Goal: Transaction & Acquisition: Download file/media

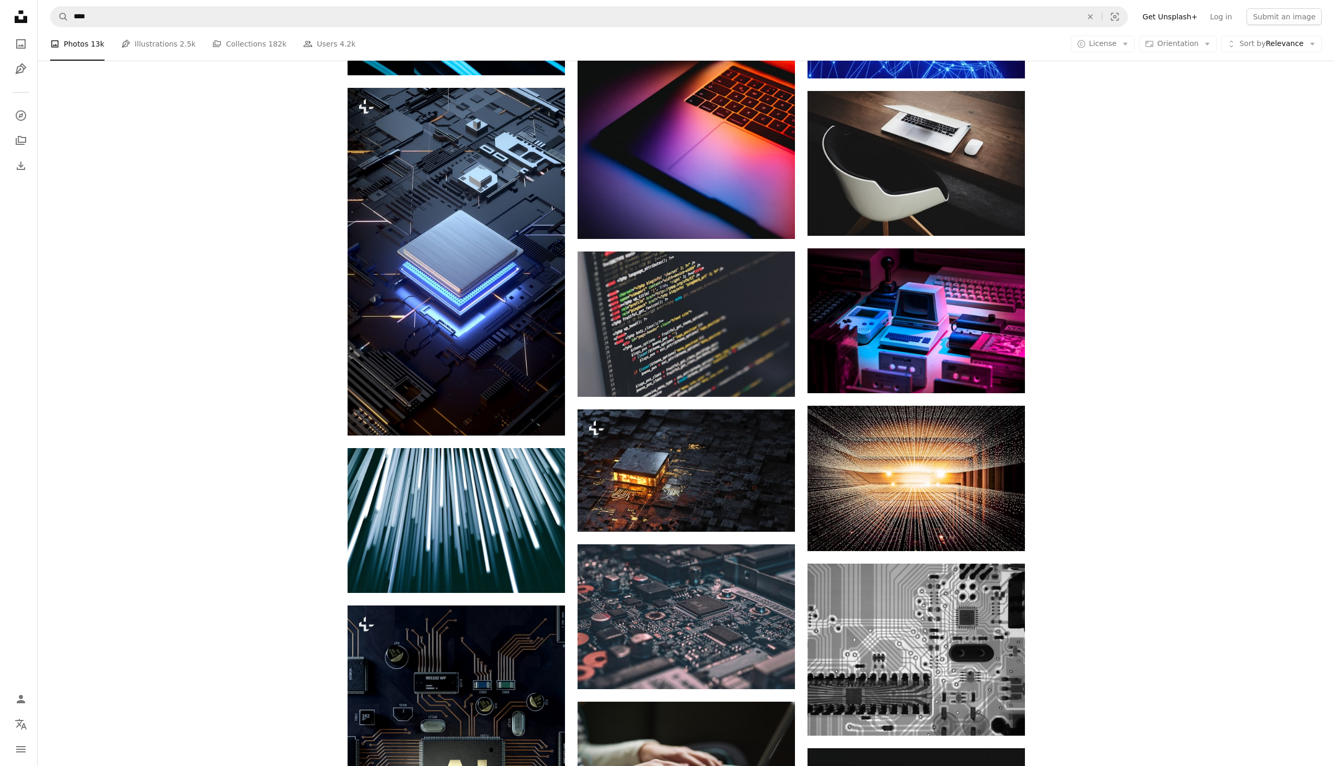
scroll to position [1701, 0]
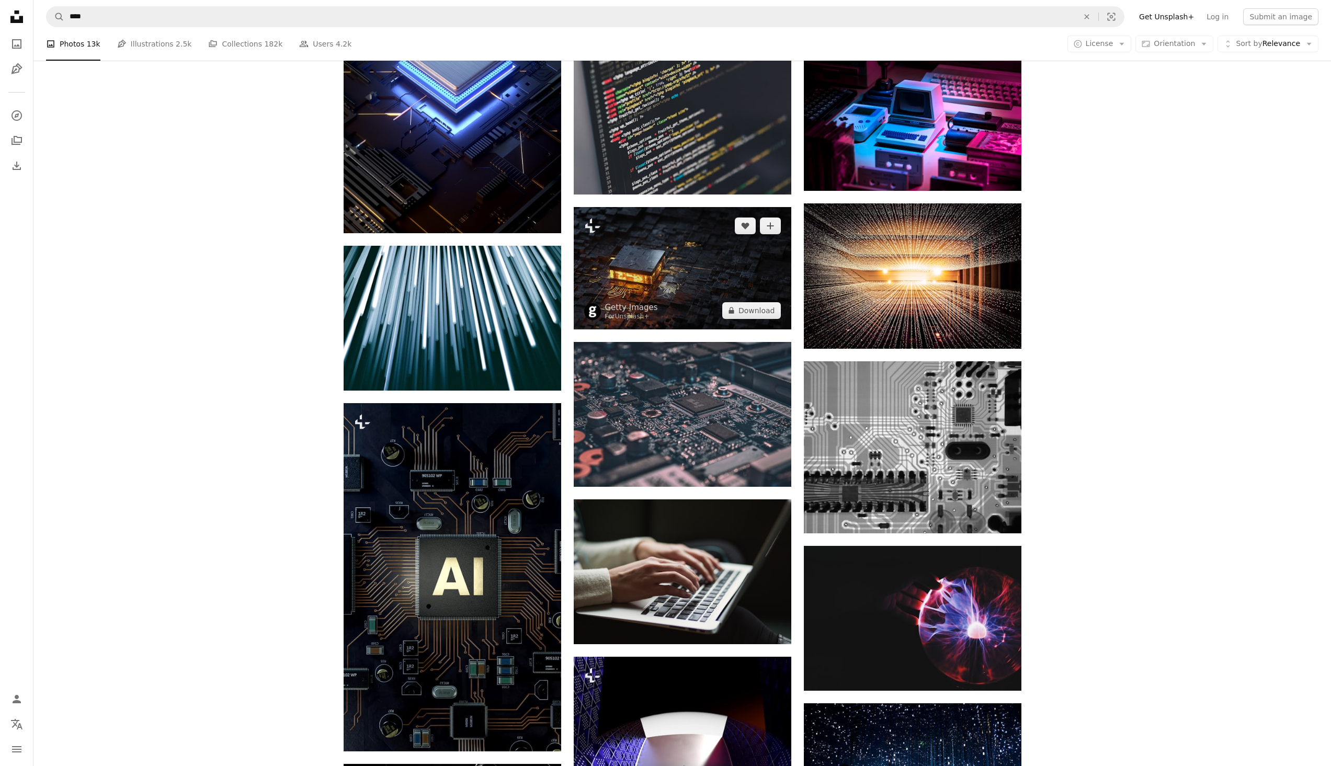
click at [763, 273] on img at bounding box center [682, 268] width 217 height 122
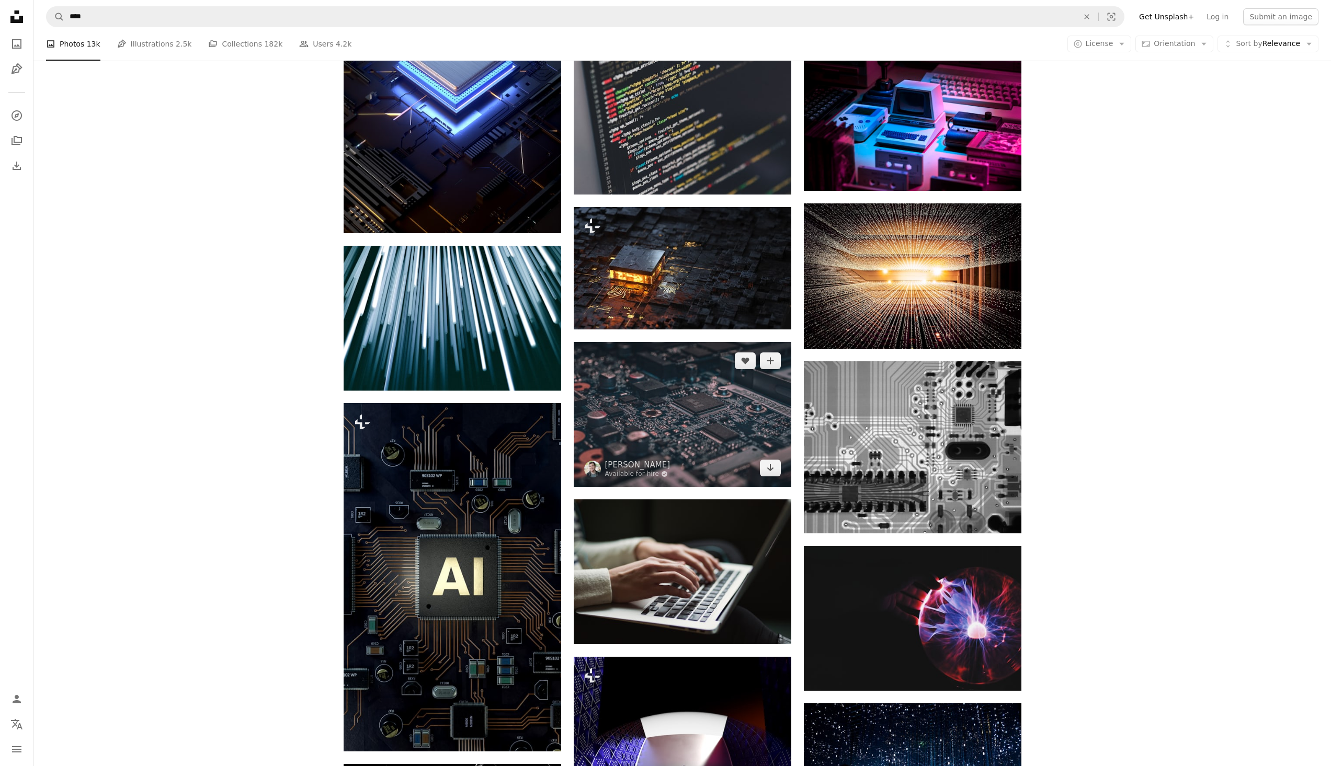
click at [708, 437] on img at bounding box center [682, 414] width 217 height 145
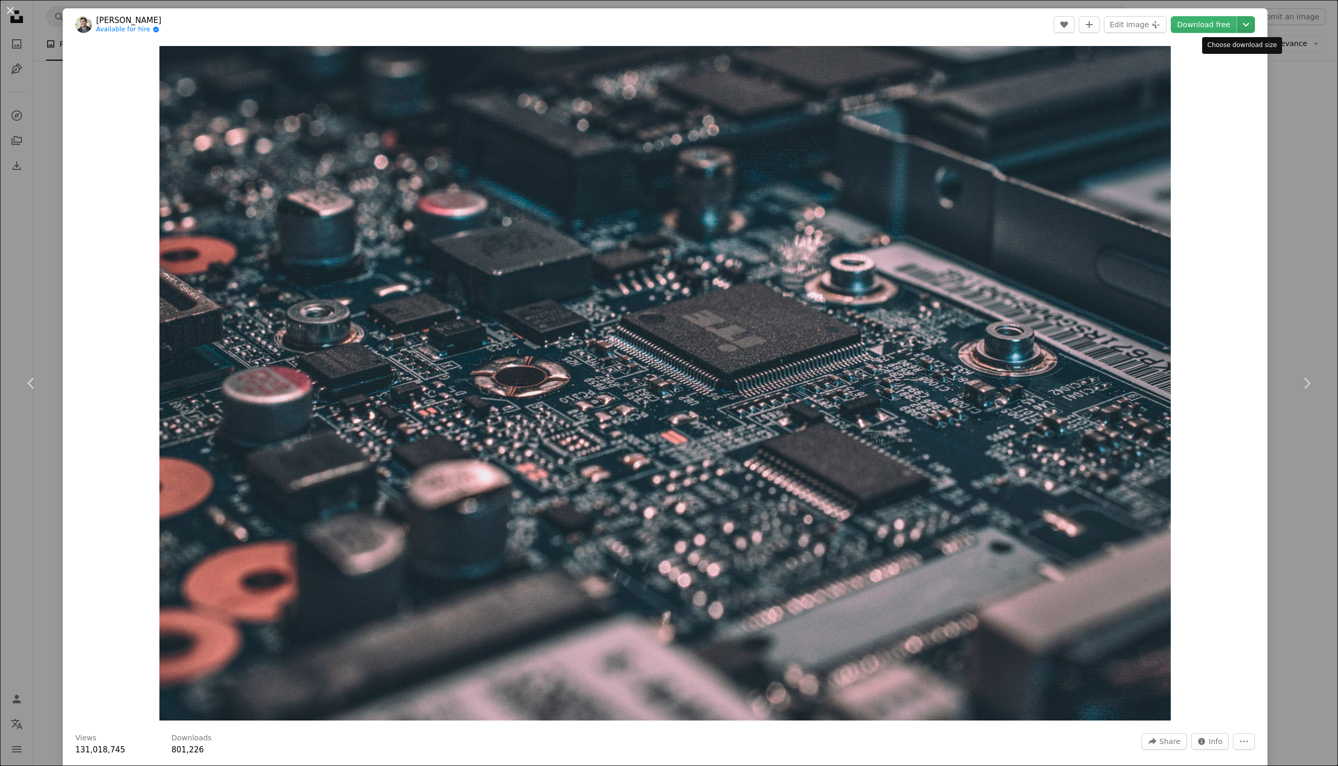
click at [1241, 29] on icon "Chevron down" at bounding box center [1246, 24] width 17 height 13
click at [1213, 118] on span "( 5530 x 3687 )" at bounding box center [1226, 115] width 52 height 8
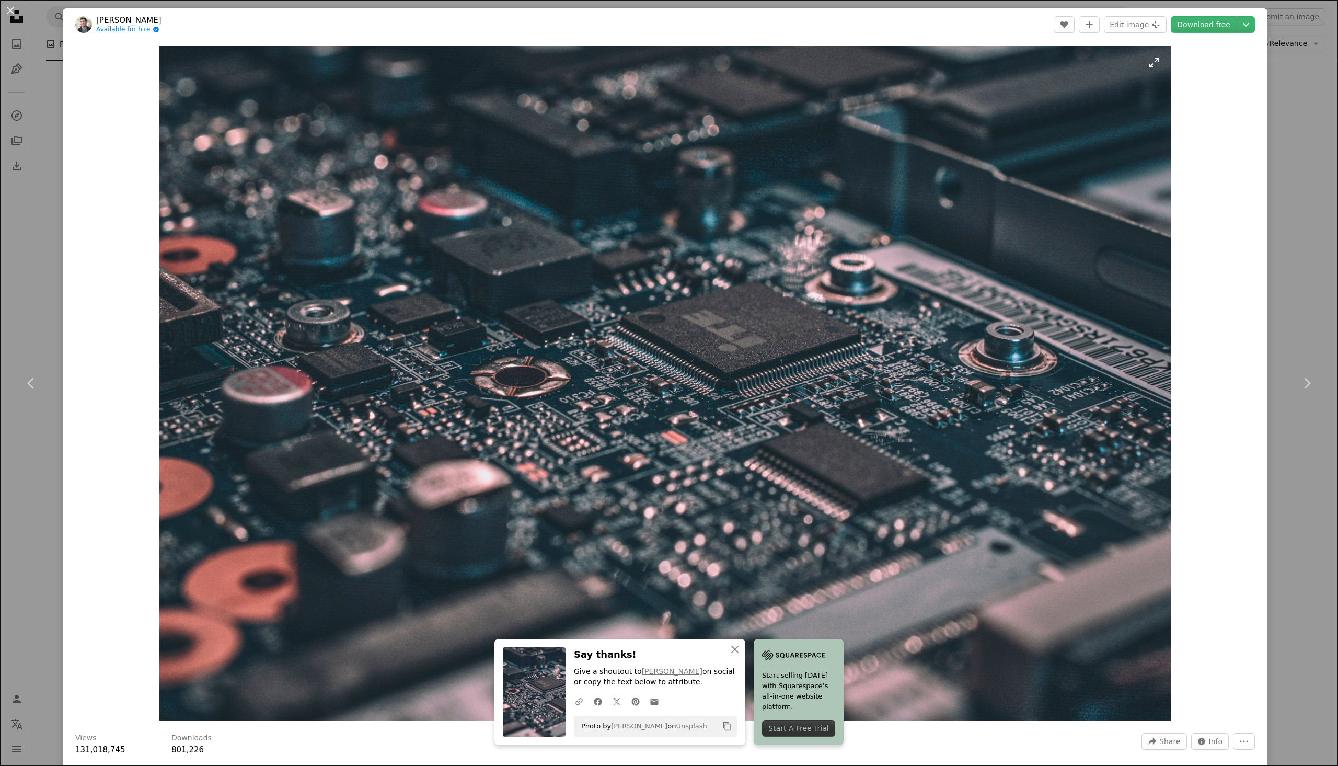
click at [471, 194] on img "Zoom in on this image" at bounding box center [665, 383] width 1012 height 674
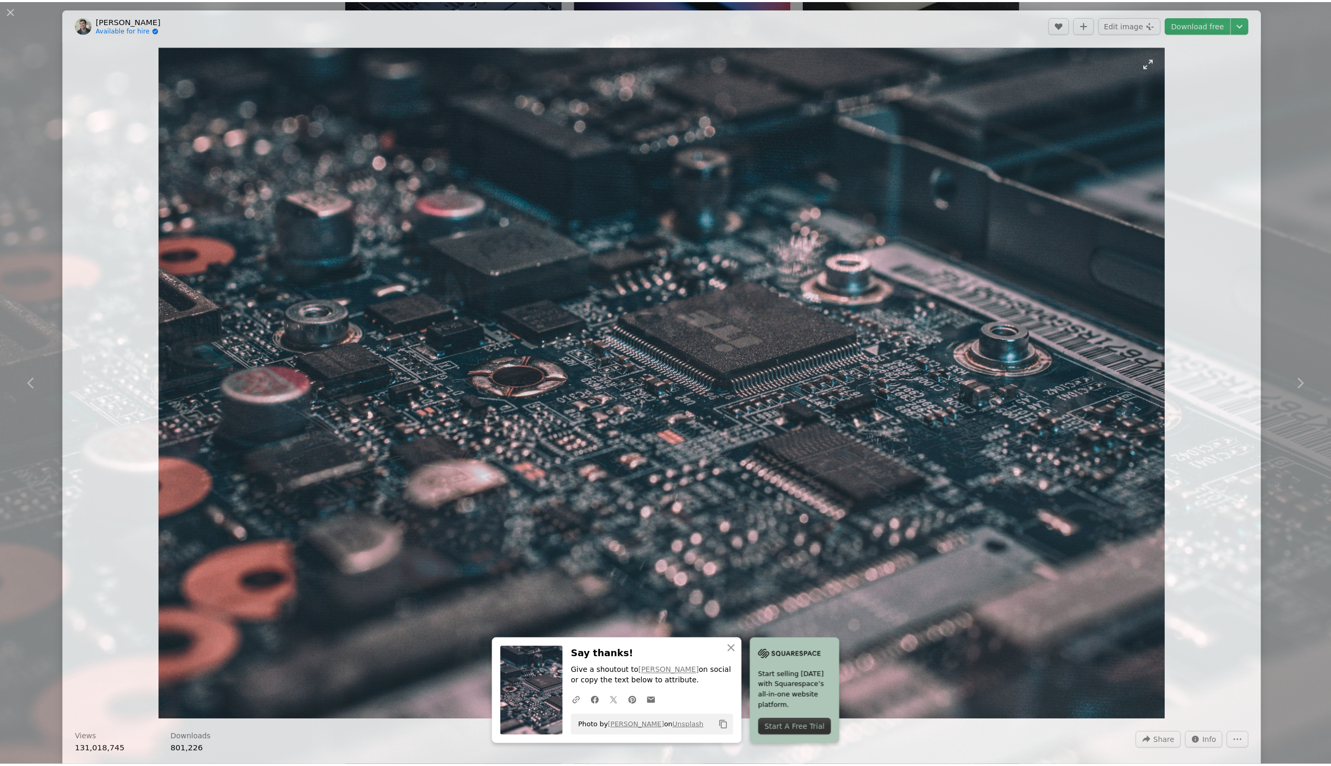
scroll to position [59, 0]
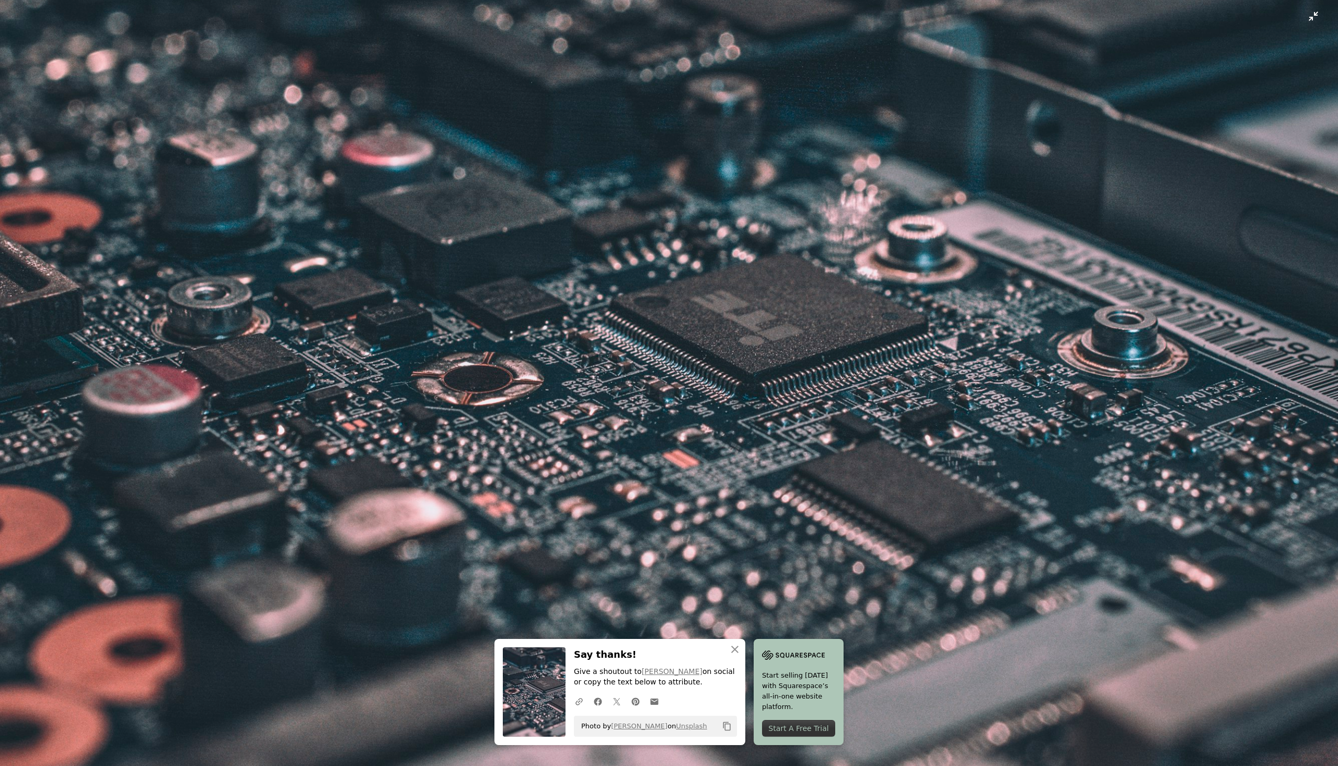
click at [1296, 23] on img "Zoom out on this image" at bounding box center [668, 387] width 1339 height 893
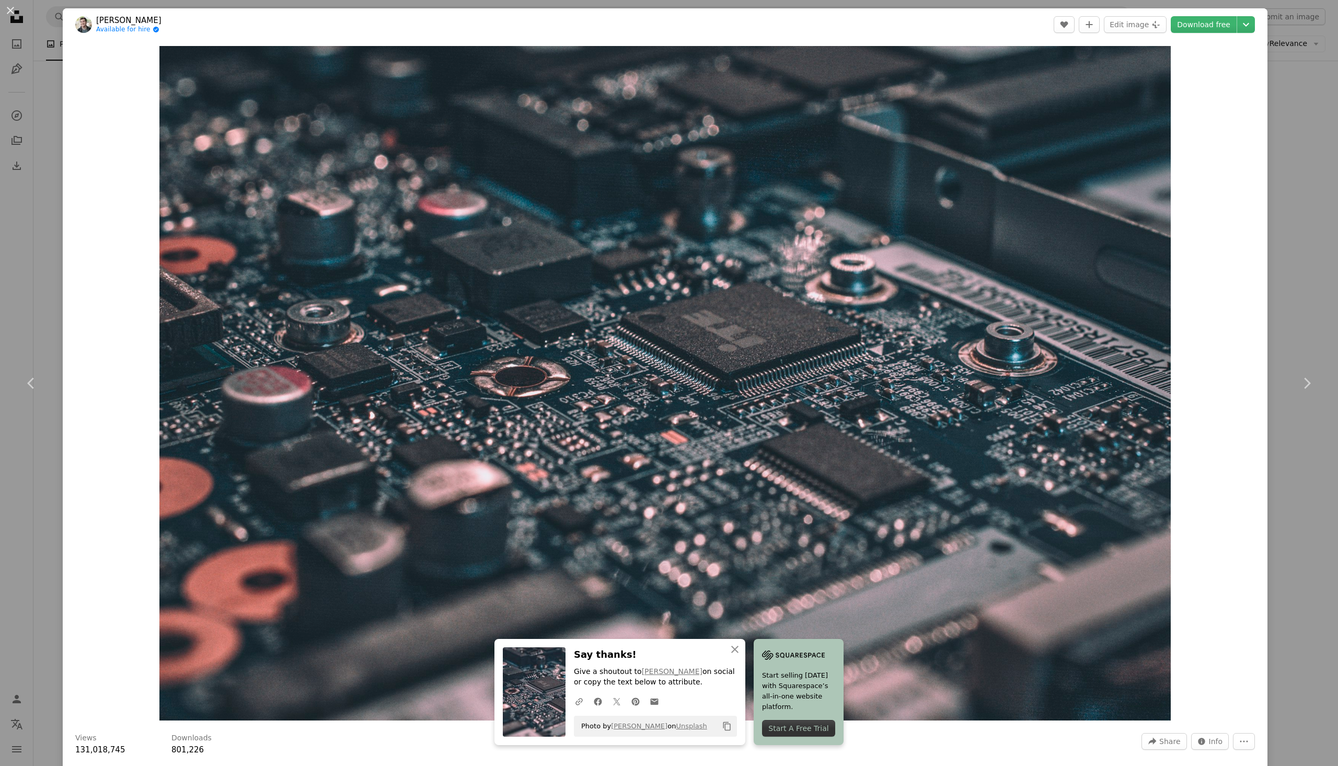
click at [1281, 36] on div "An X shape Chevron left Chevron right [PERSON_NAME] Available for hire A checkm…" at bounding box center [669, 383] width 1338 height 766
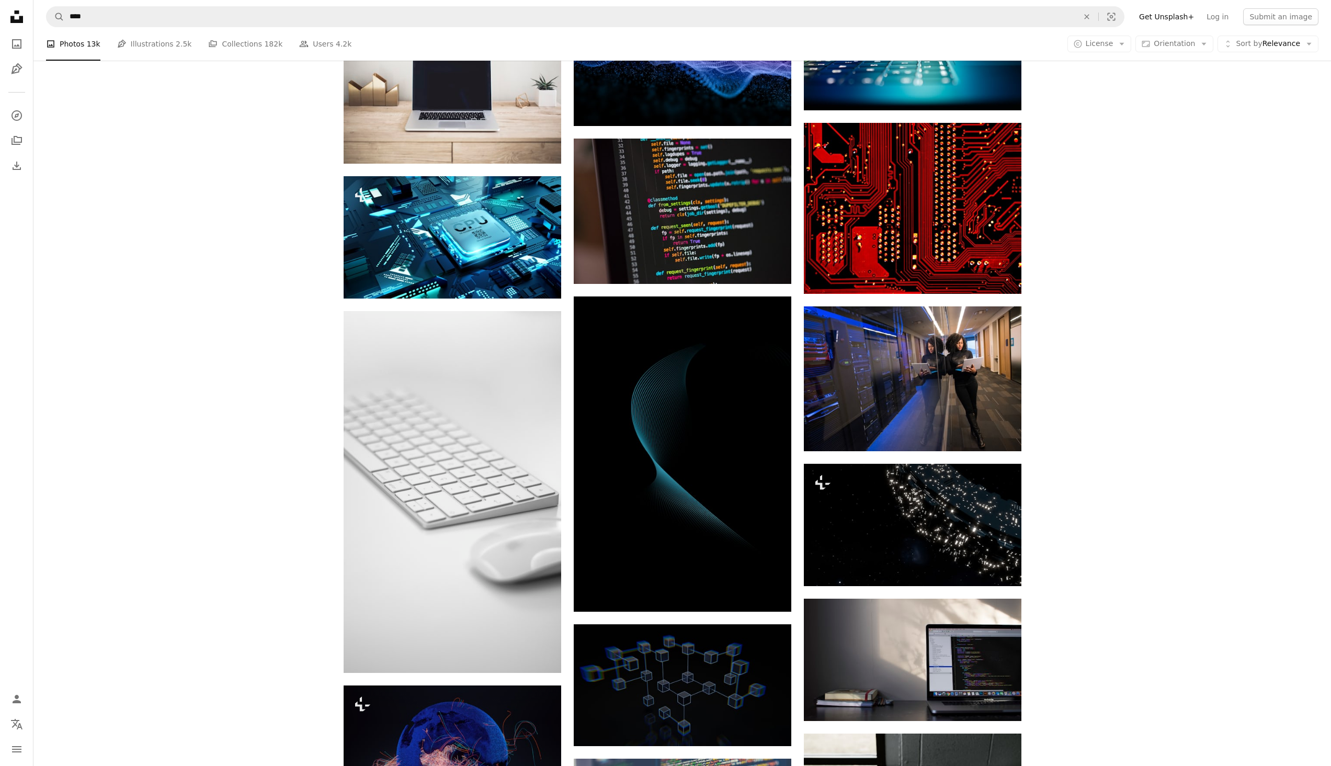
scroll to position [4002, 0]
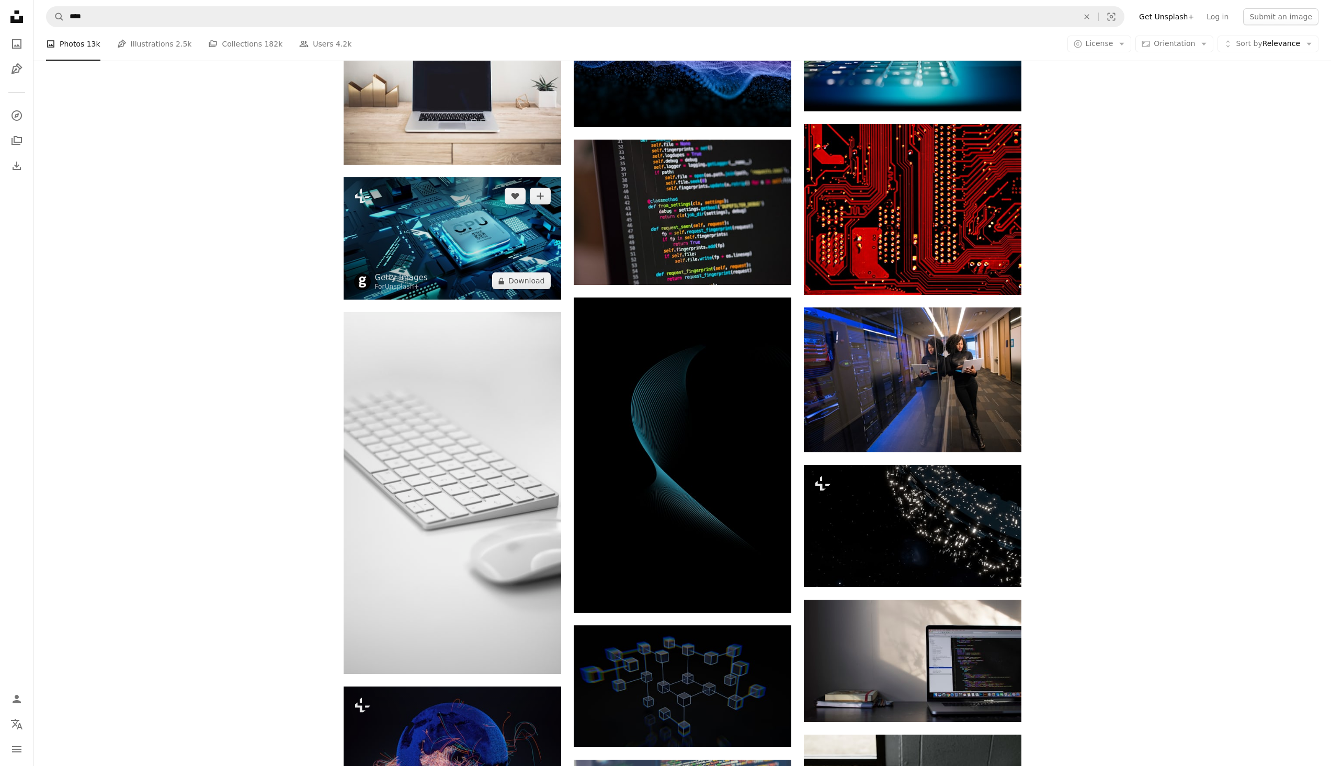
click at [468, 252] on img at bounding box center [451, 238] width 217 height 122
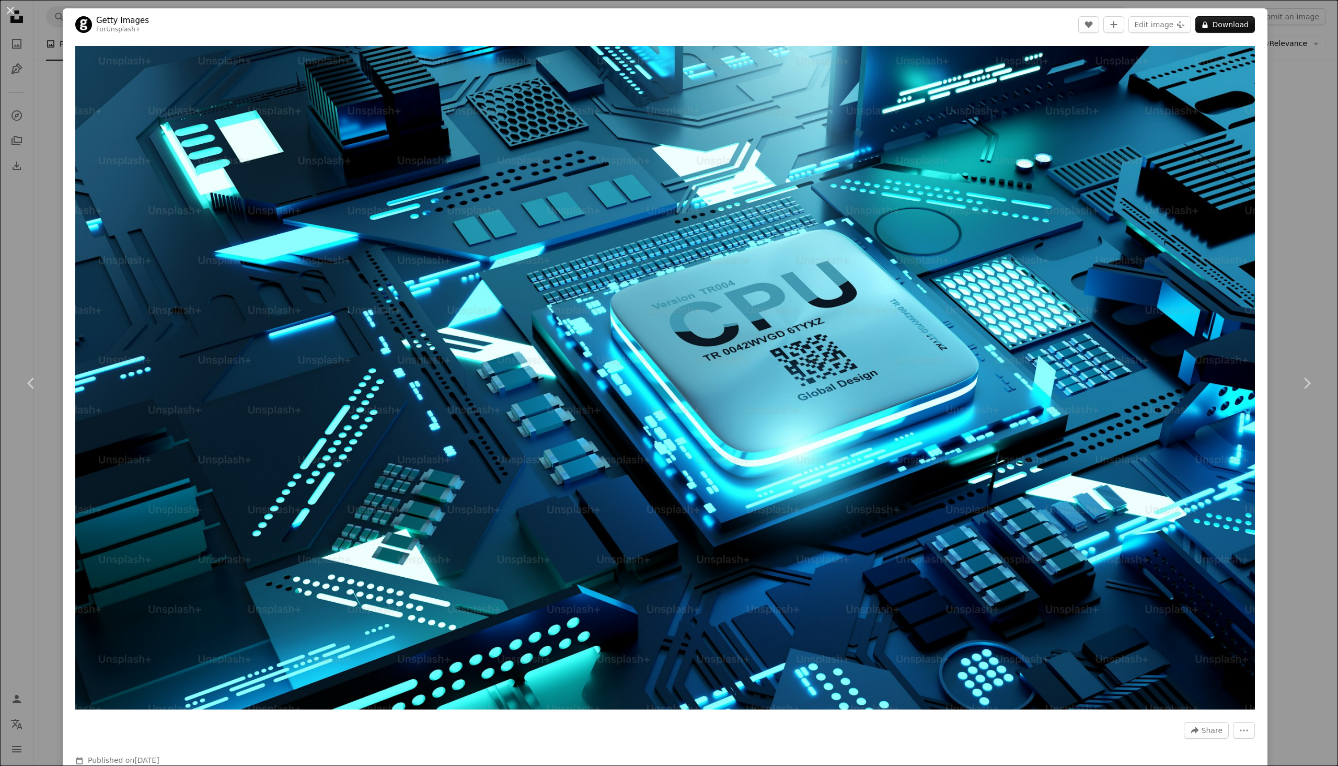
click at [1258, 302] on div "Zoom in" at bounding box center [665, 378] width 1205 height 674
click at [1262, 232] on div "An X shape Chevron left Chevron right Getty Images For Unsplash+ A heart A plus…" at bounding box center [669, 383] width 1338 height 766
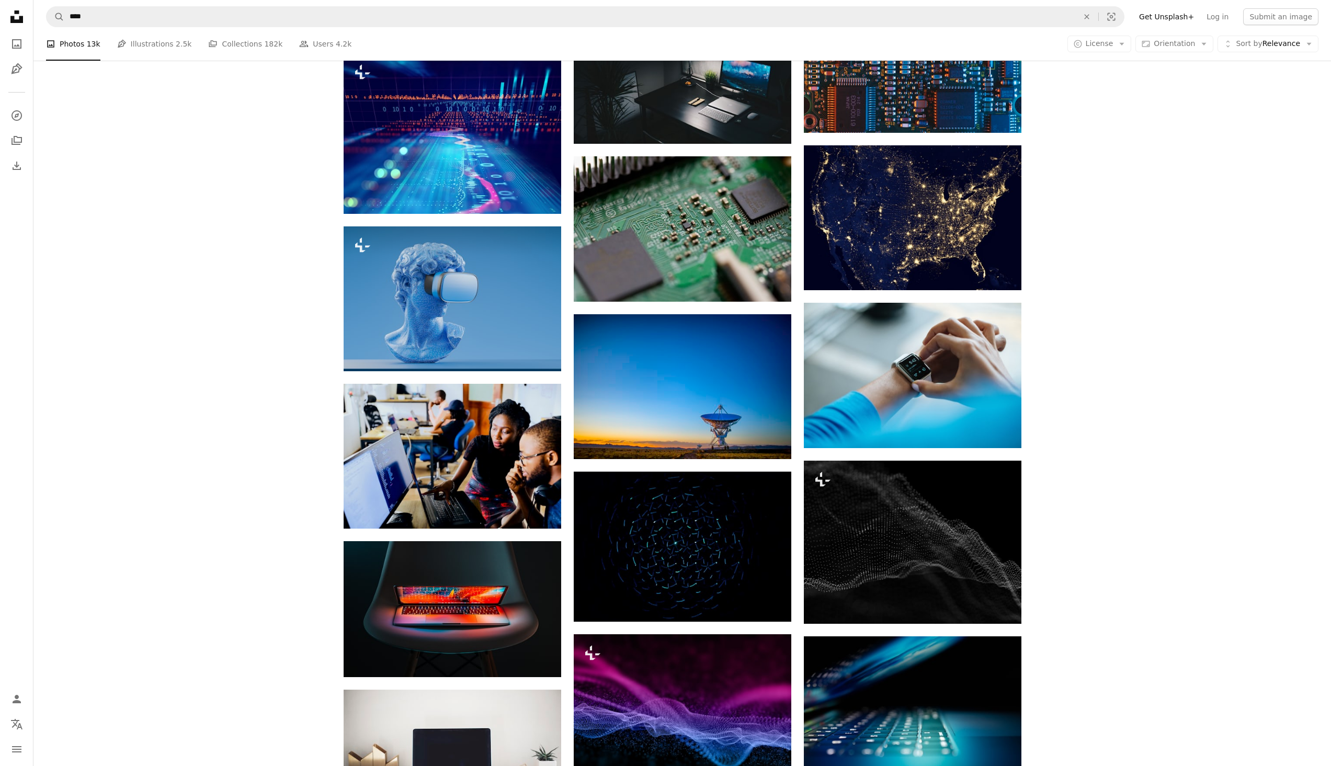
scroll to position [1880, 0]
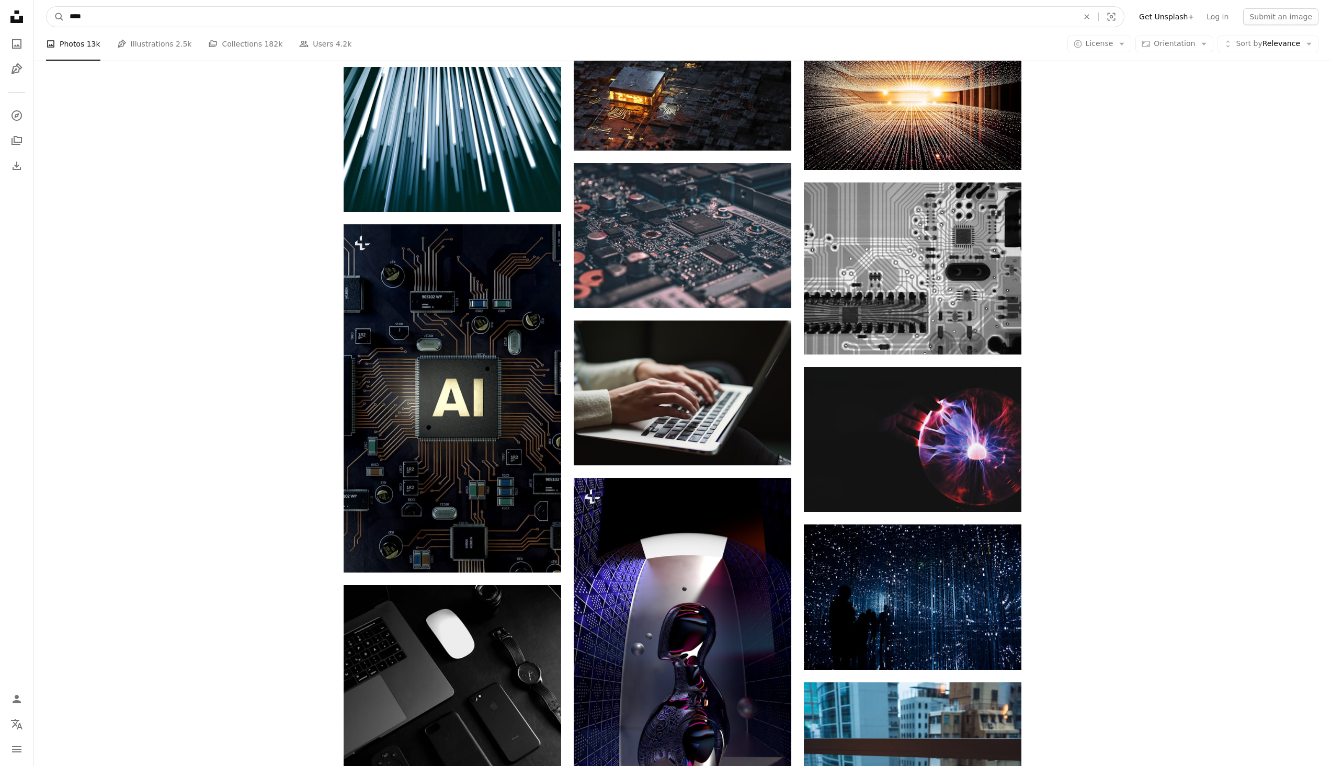
drag, startPoint x: 134, startPoint y: 23, endPoint x: 16, endPoint y: 26, distance: 117.7
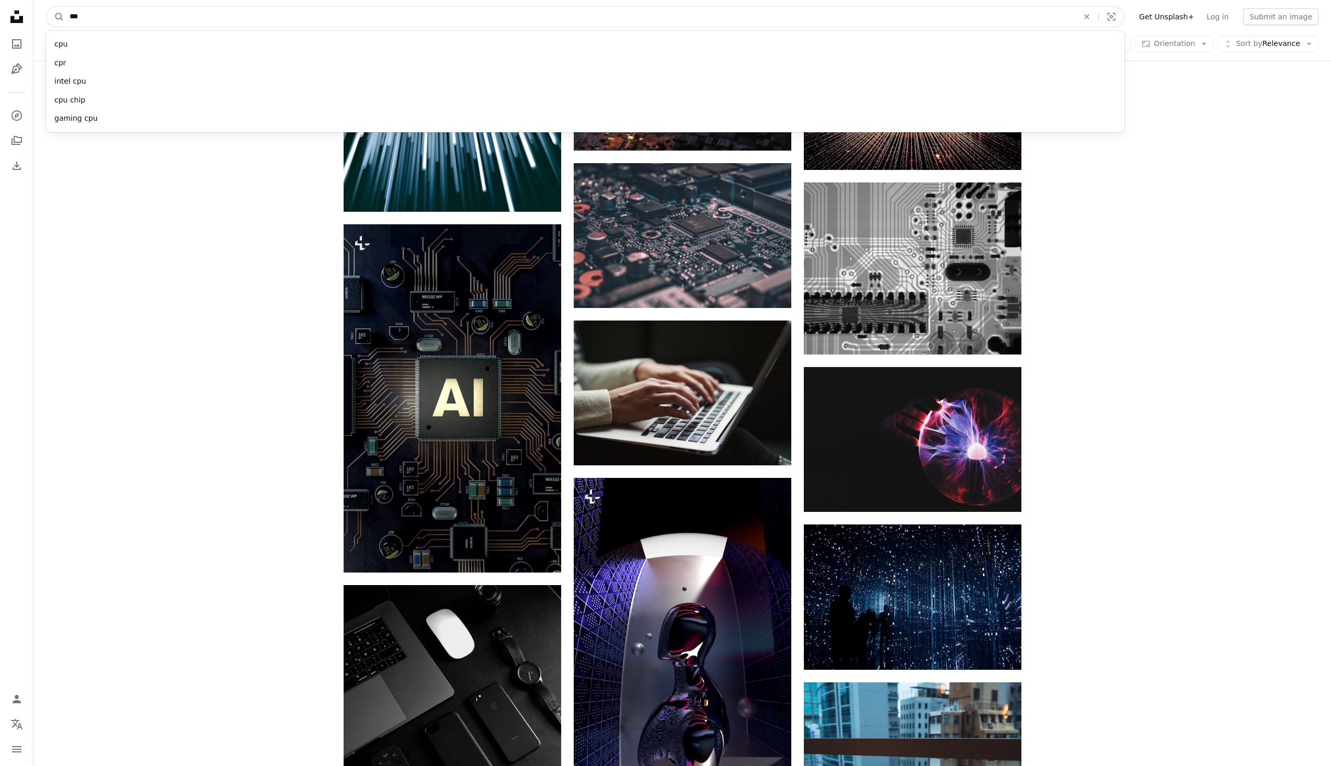
type input "***"
click at [47, 7] on button "A magnifying glass" at bounding box center [56, 17] width 18 height 20
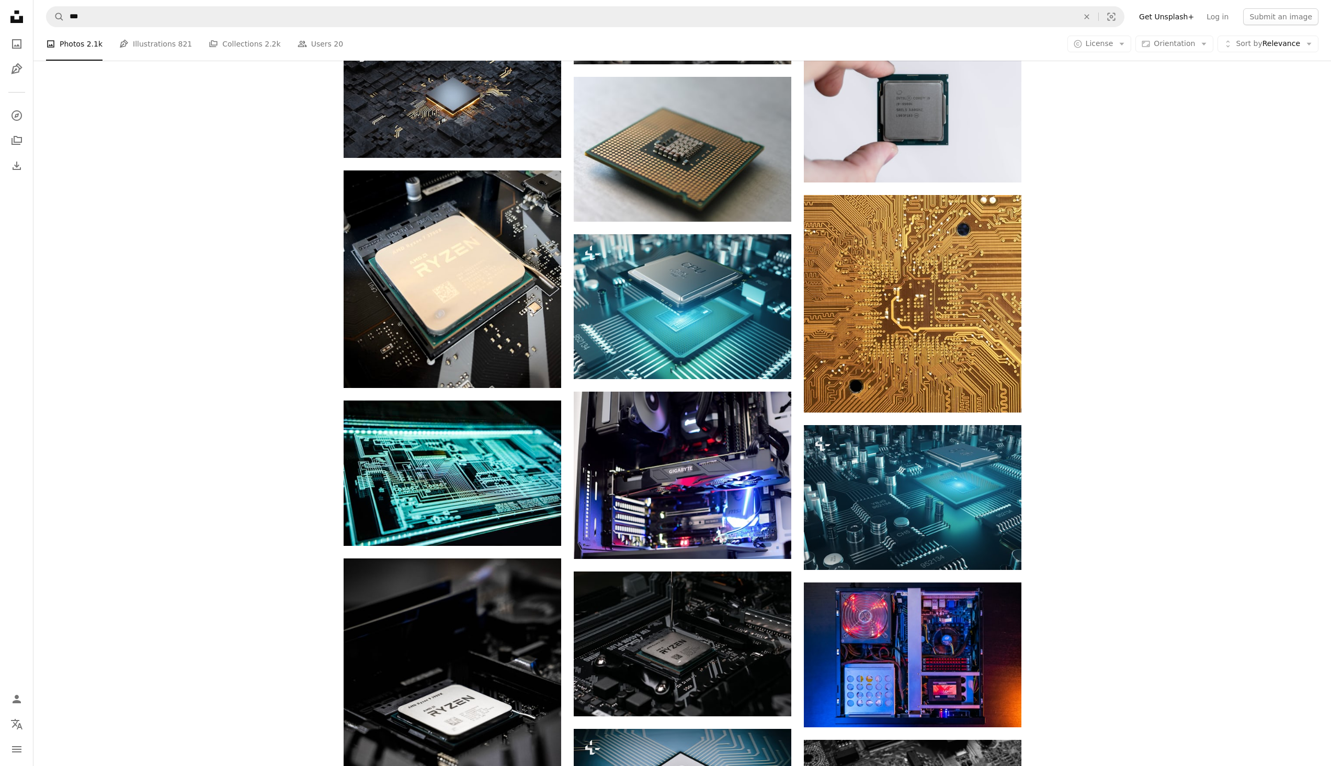
scroll to position [726, 0]
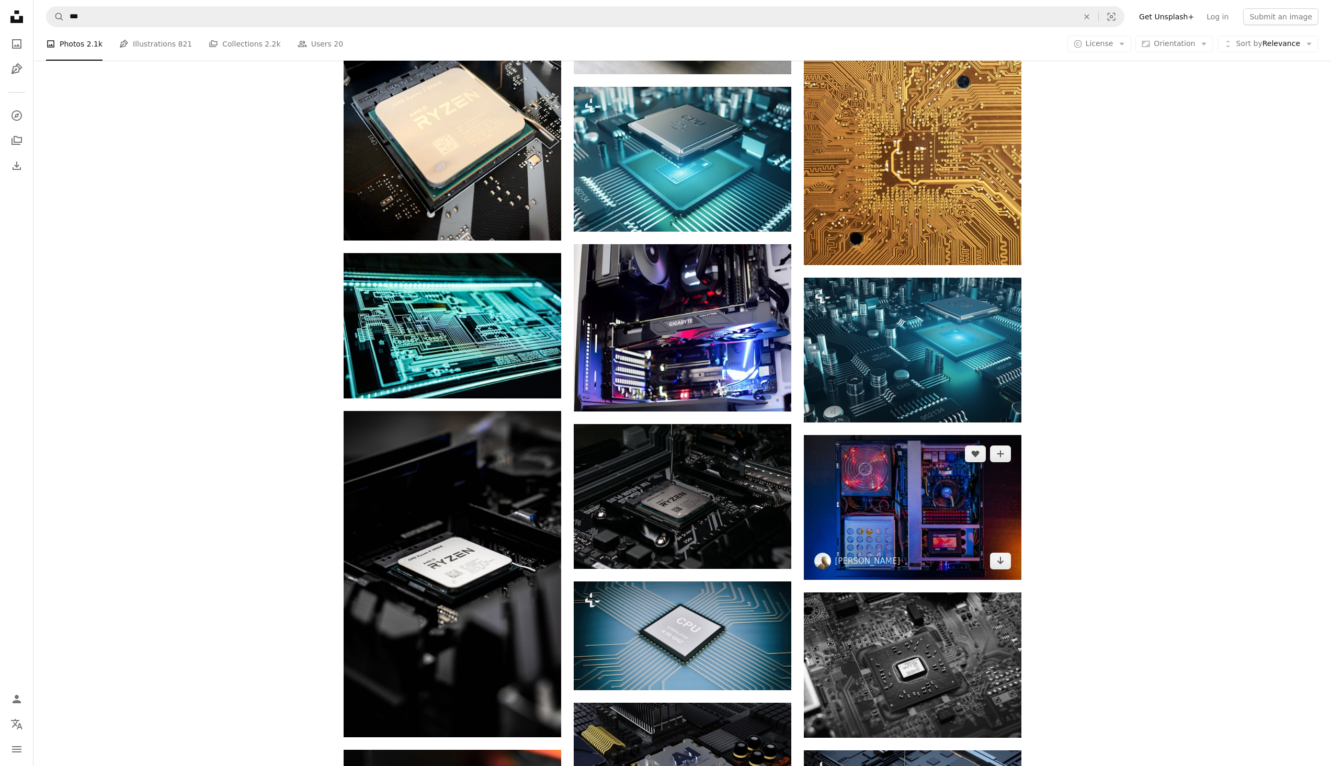
click at [994, 481] on img at bounding box center [912, 507] width 217 height 145
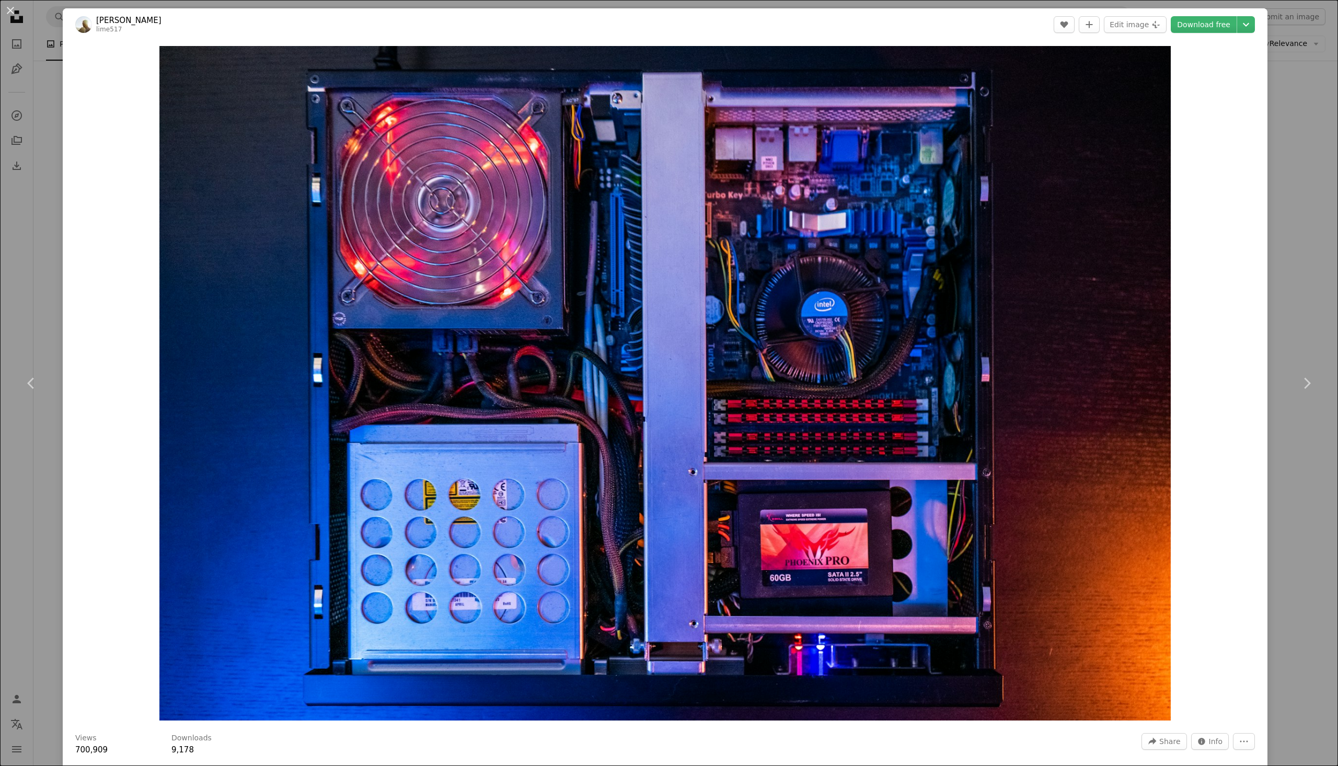
click at [1320, 223] on div "An X shape Chevron left Chevron right [PERSON_NAME] lime517 A heart A plus sign…" at bounding box center [669, 383] width 1338 height 766
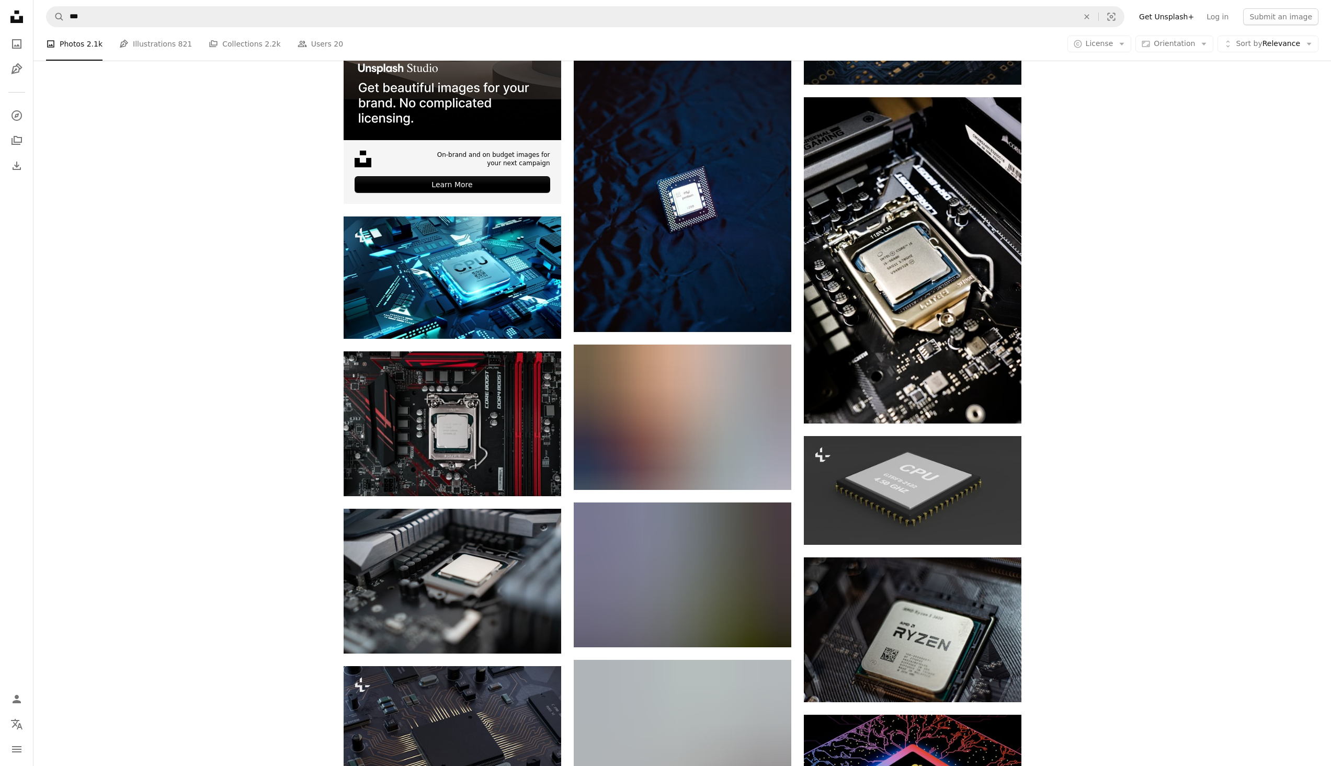
scroll to position [2204, 0]
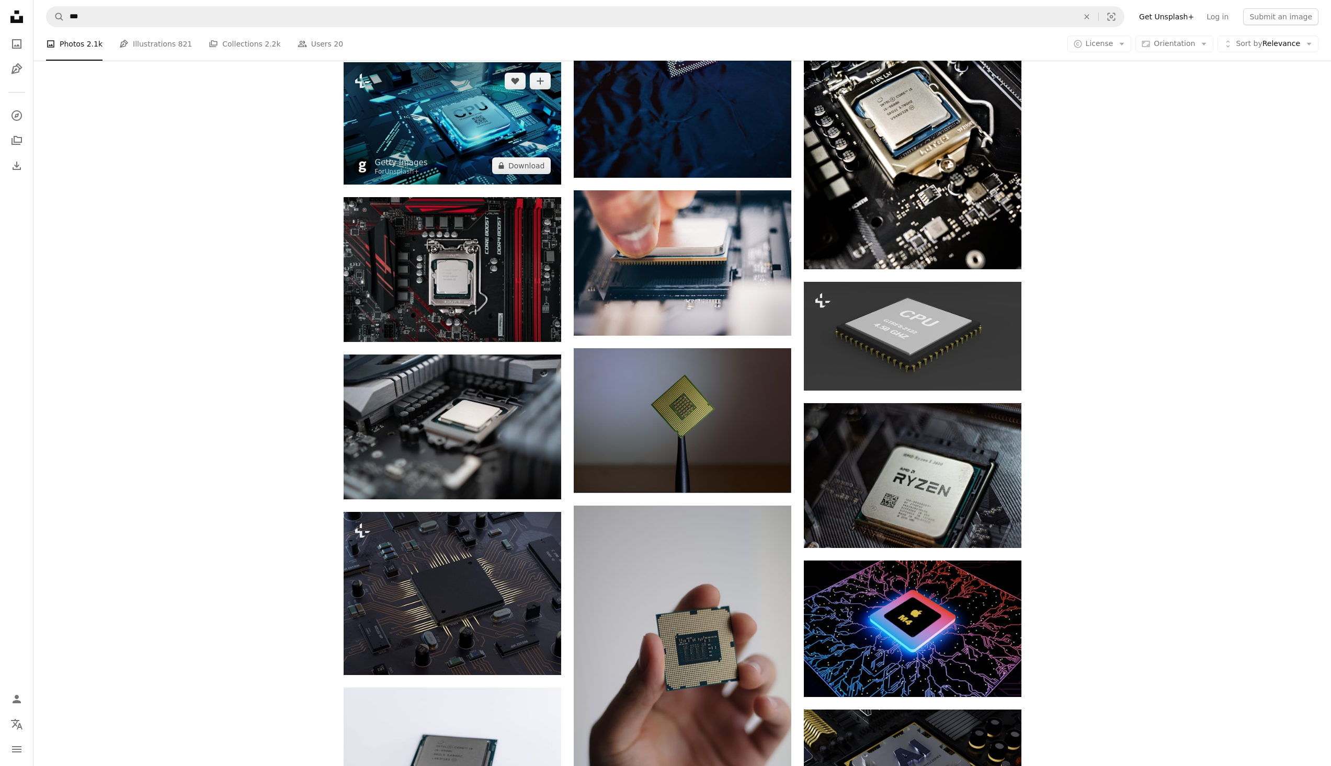
click at [437, 129] on img at bounding box center [451, 123] width 217 height 122
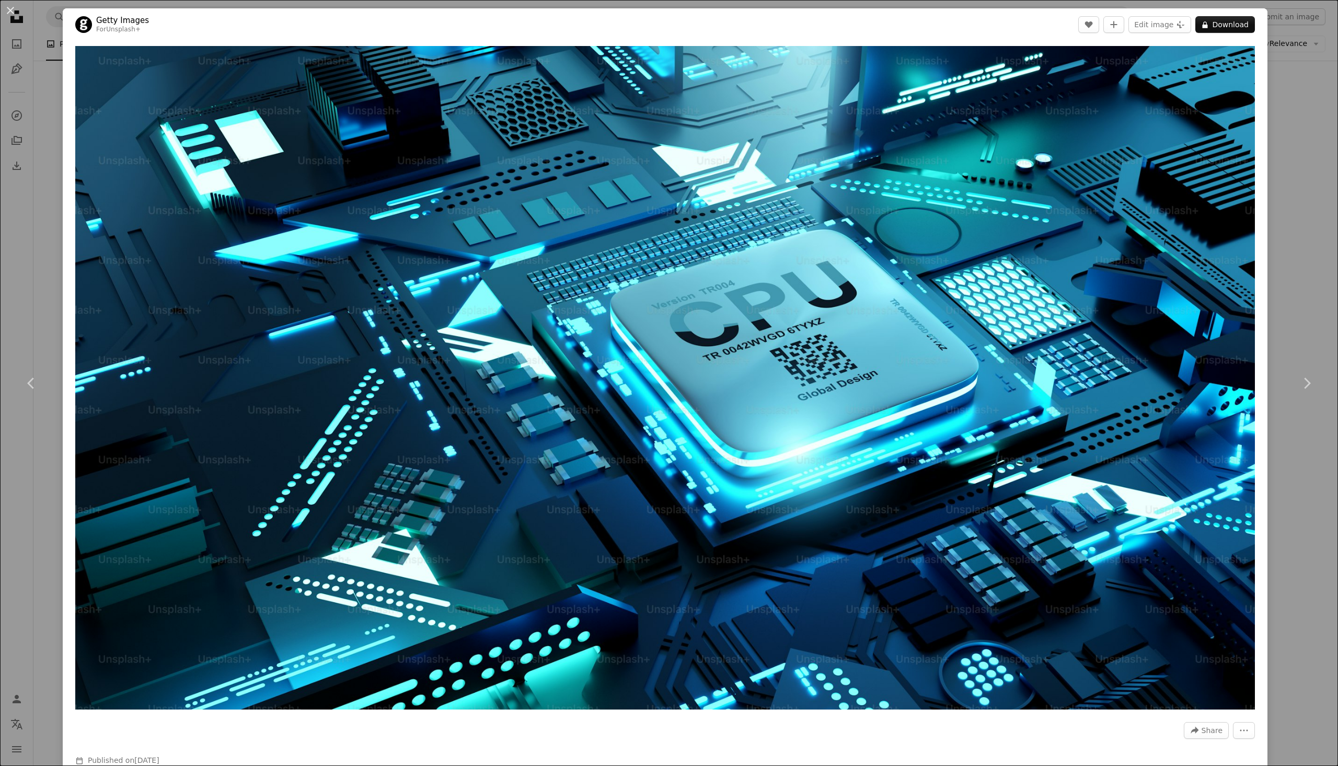
click at [1312, 210] on div "An X shape Chevron left Chevron right Getty Images For Unsplash+ A heart A plus…" at bounding box center [669, 383] width 1338 height 766
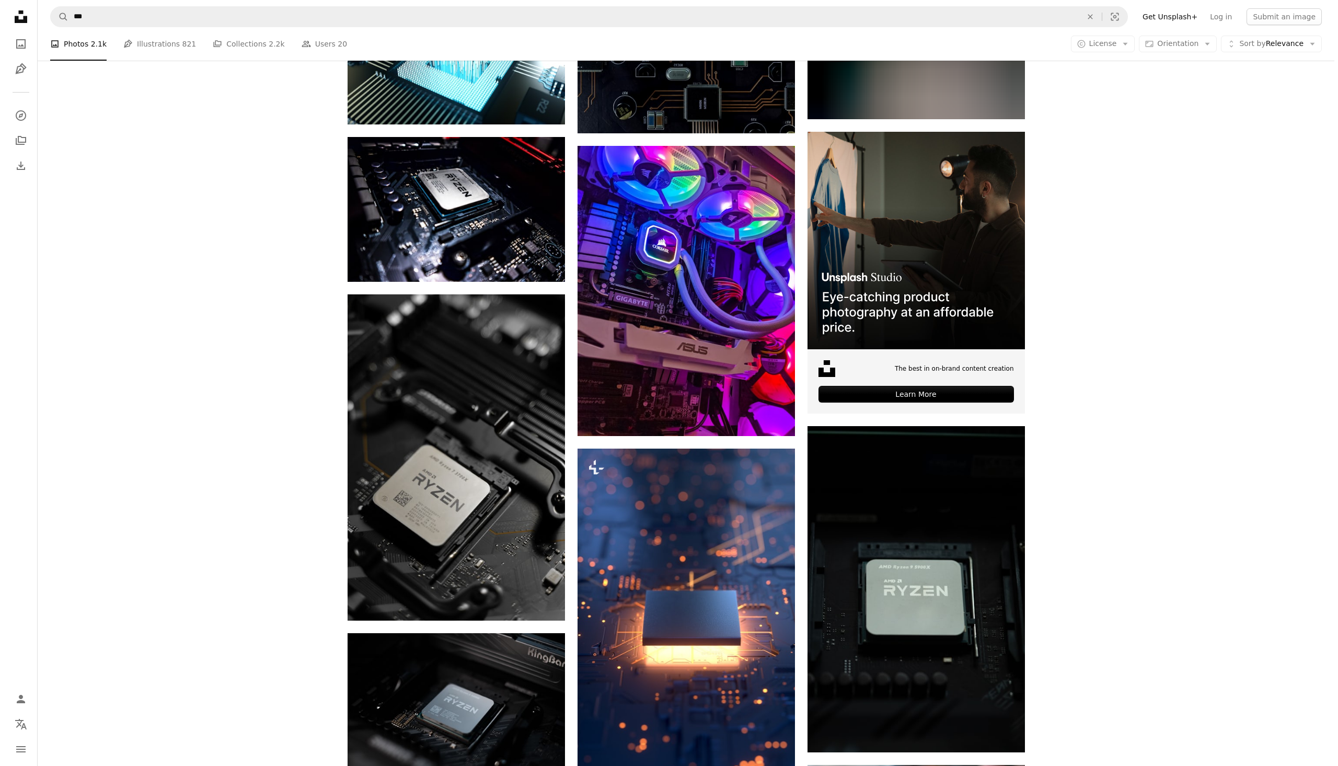
scroll to position [3279, 0]
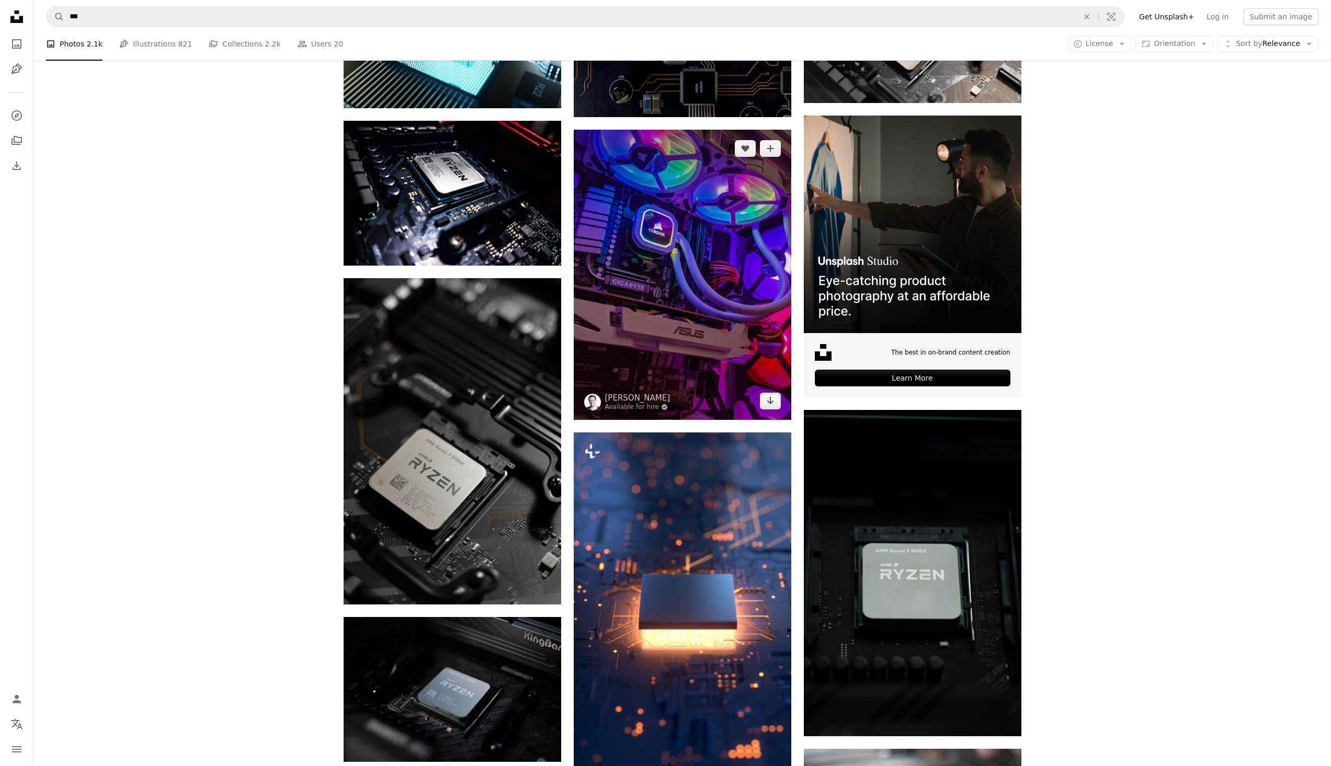
click at [739, 248] on img at bounding box center [682, 275] width 217 height 290
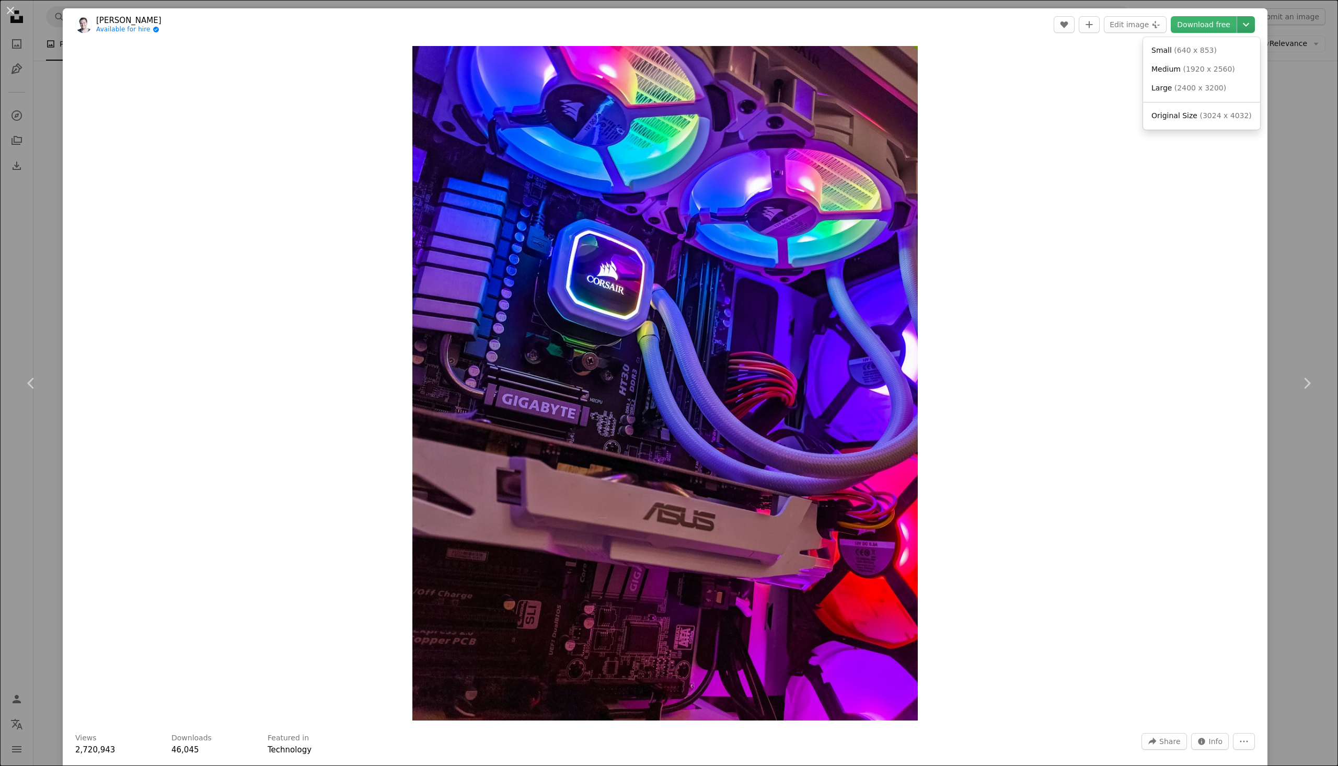
click at [1241, 23] on icon "Chevron down" at bounding box center [1246, 24] width 17 height 13
click at [1222, 114] on span "( 3024 x 4032 )" at bounding box center [1226, 115] width 52 height 8
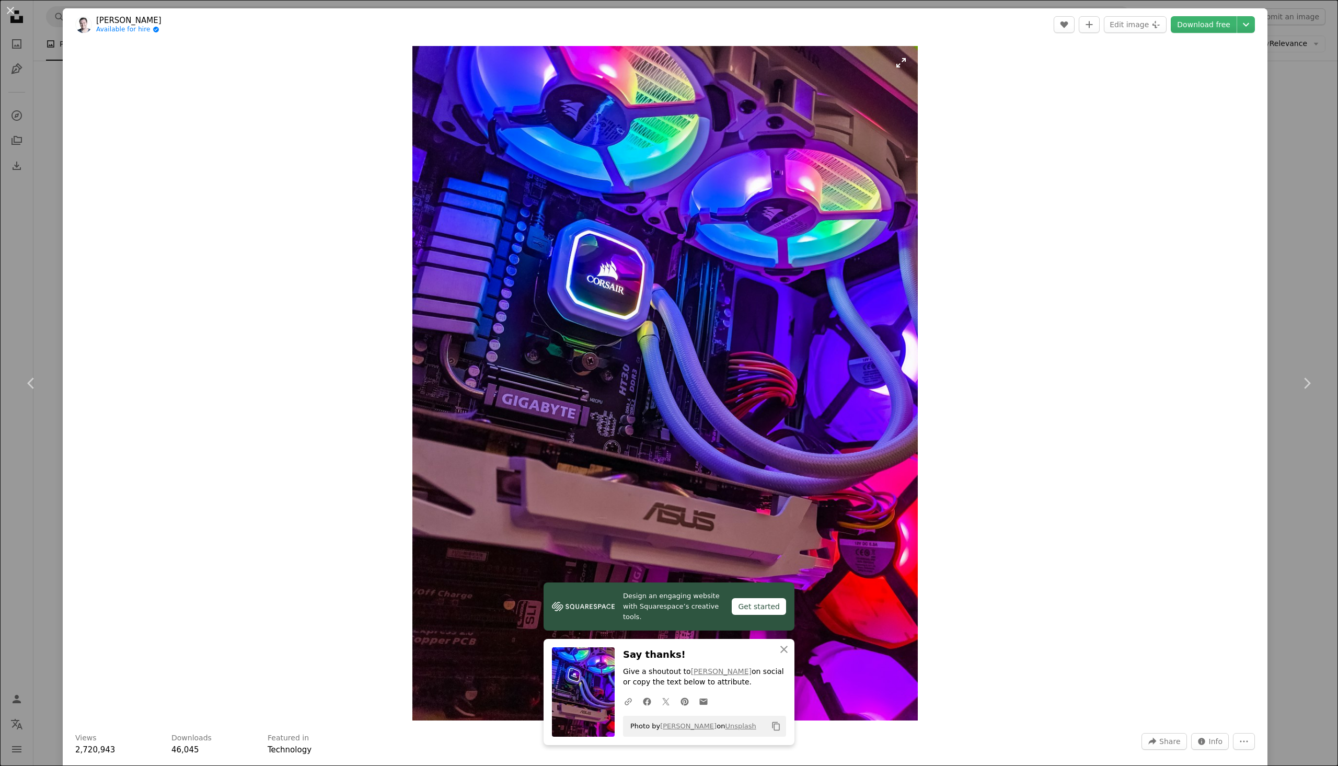
click at [710, 276] on img "Zoom in on this image" at bounding box center [665, 383] width 506 height 674
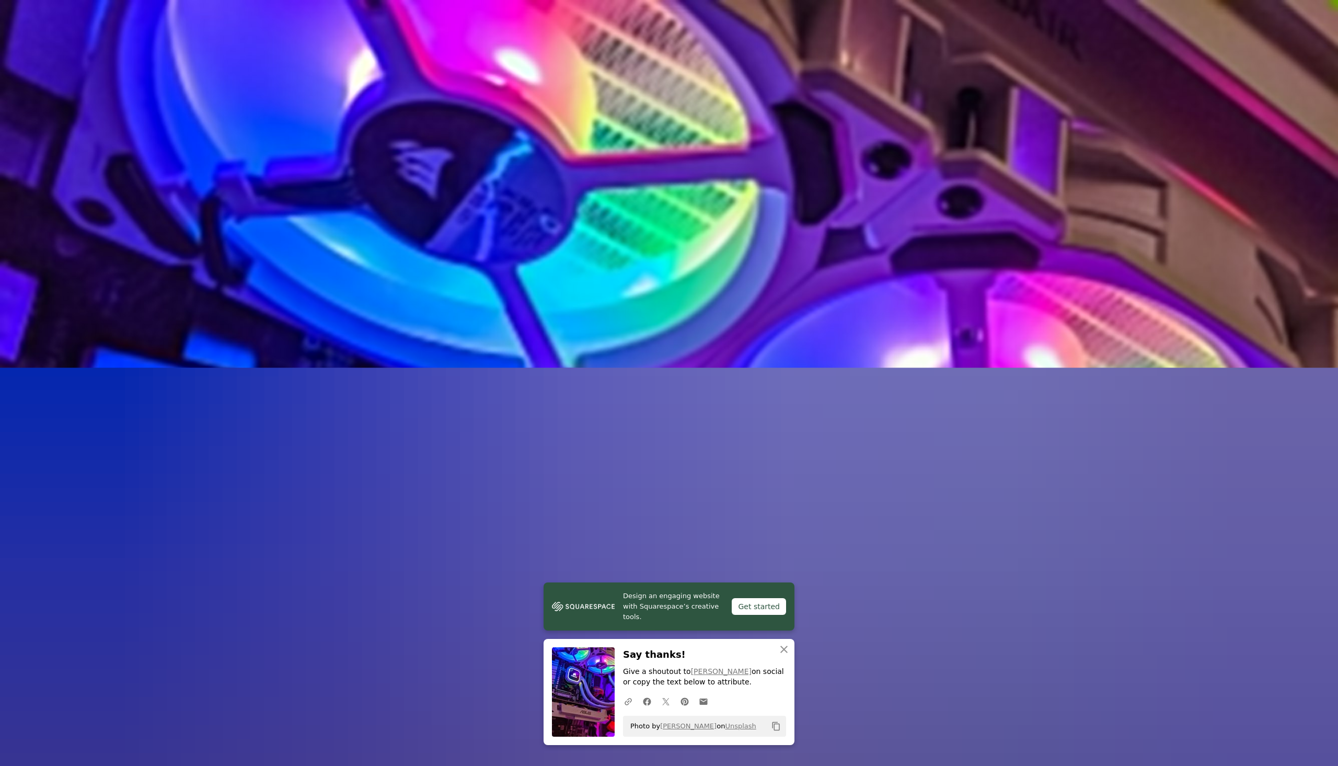
scroll to position [500, 0]
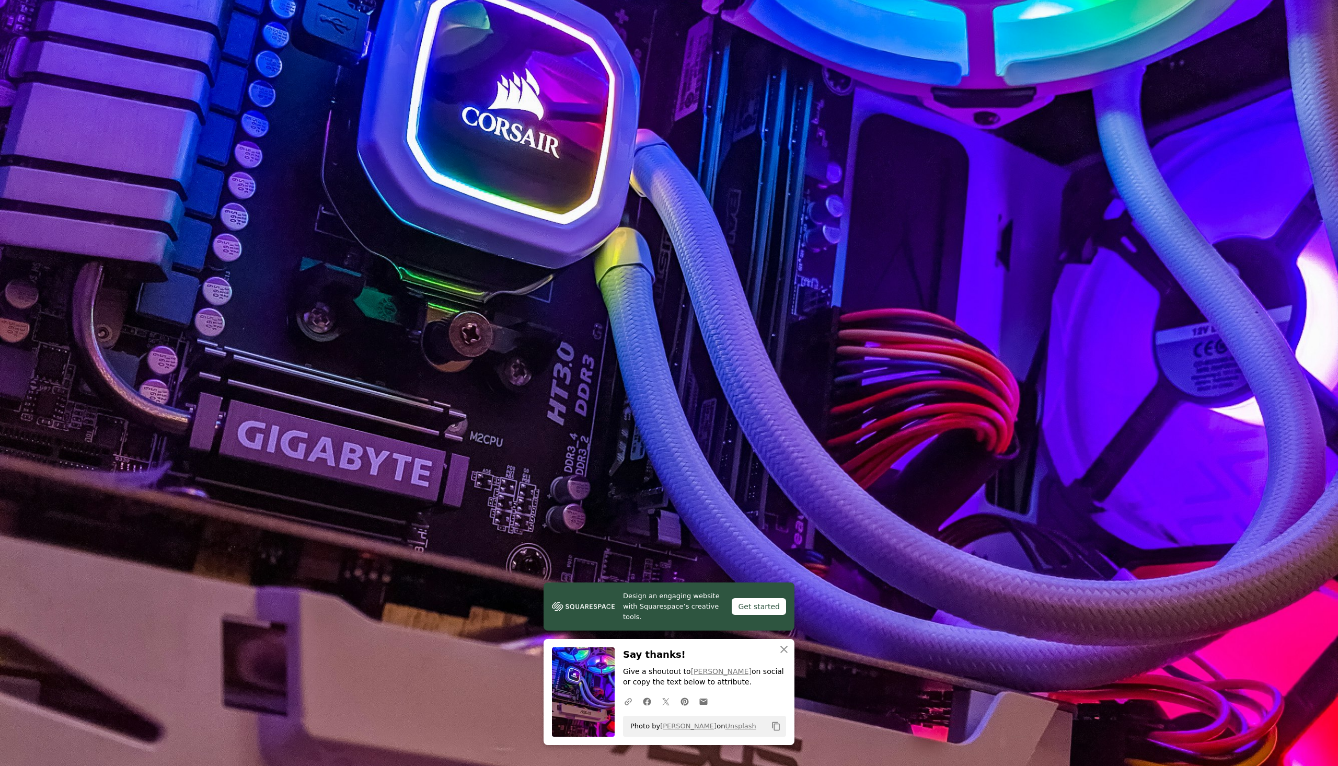
drag, startPoint x: 827, startPoint y: 272, endPoint x: 1302, endPoint y: 19, distance: 538.2
click at [1302, 19] on img "Zoom out on this image" at bounding box center [668, 393] width 1339 height 1786
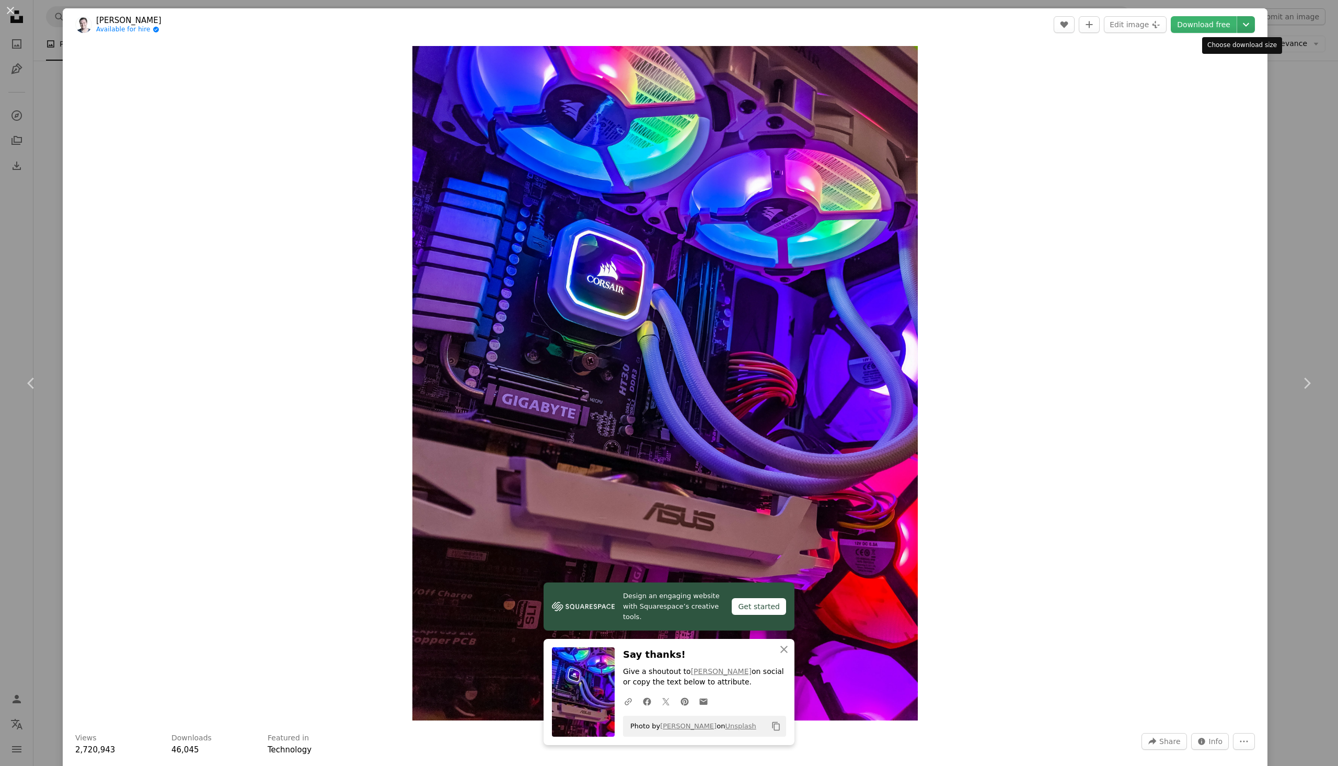
click at [1241, 31] on button "Chevron down" at bounding box center [1246, 24] width 18 height 17
click at [1202, 111] on span "( 3024 x 4032 )" at bounding box center [1226, 115] width 52 height 8
